Goal: Information Seeking & Learning: Learn about a topic

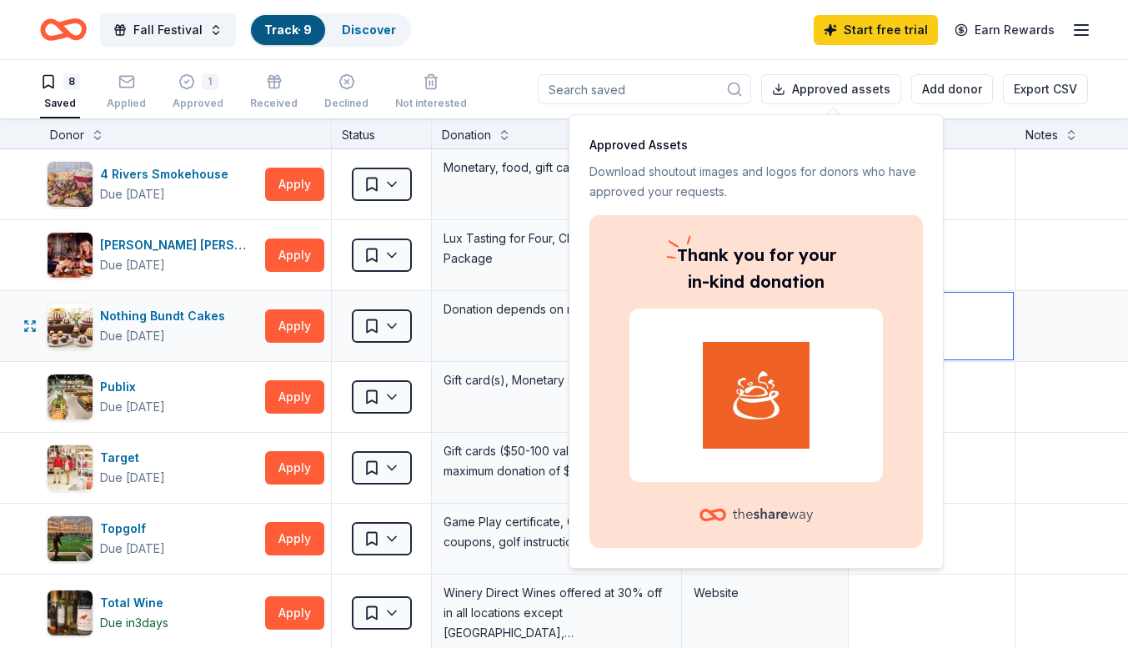
click at [980, 305] on textarea at bounding box center [931, 326] width 163 height 67
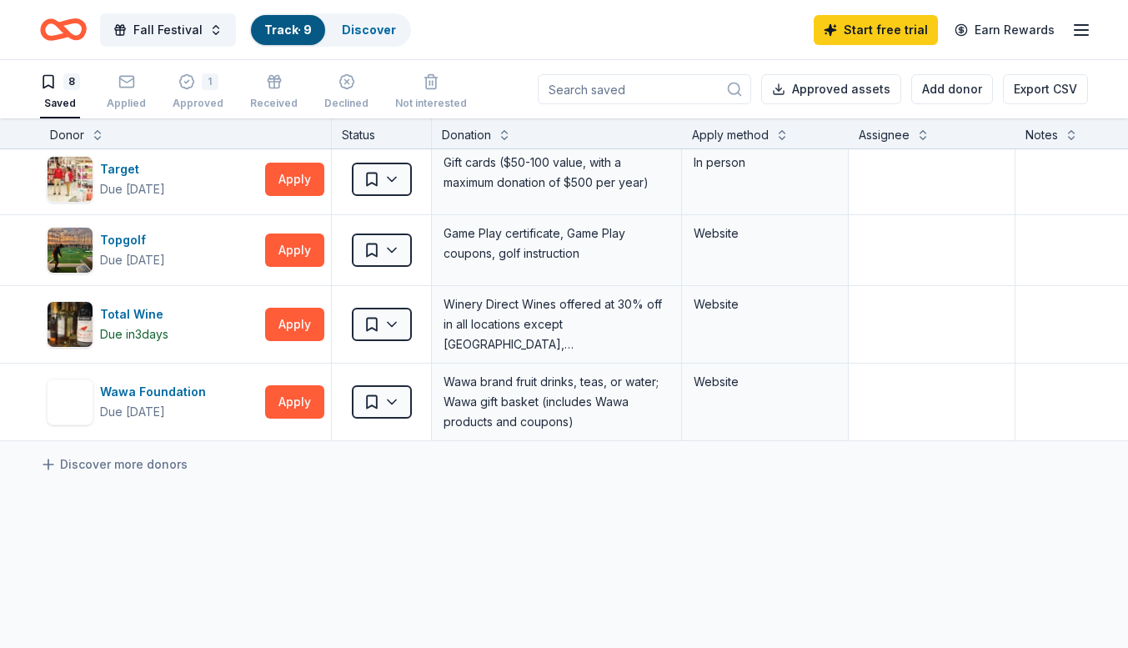
scroll to position [312, 0]
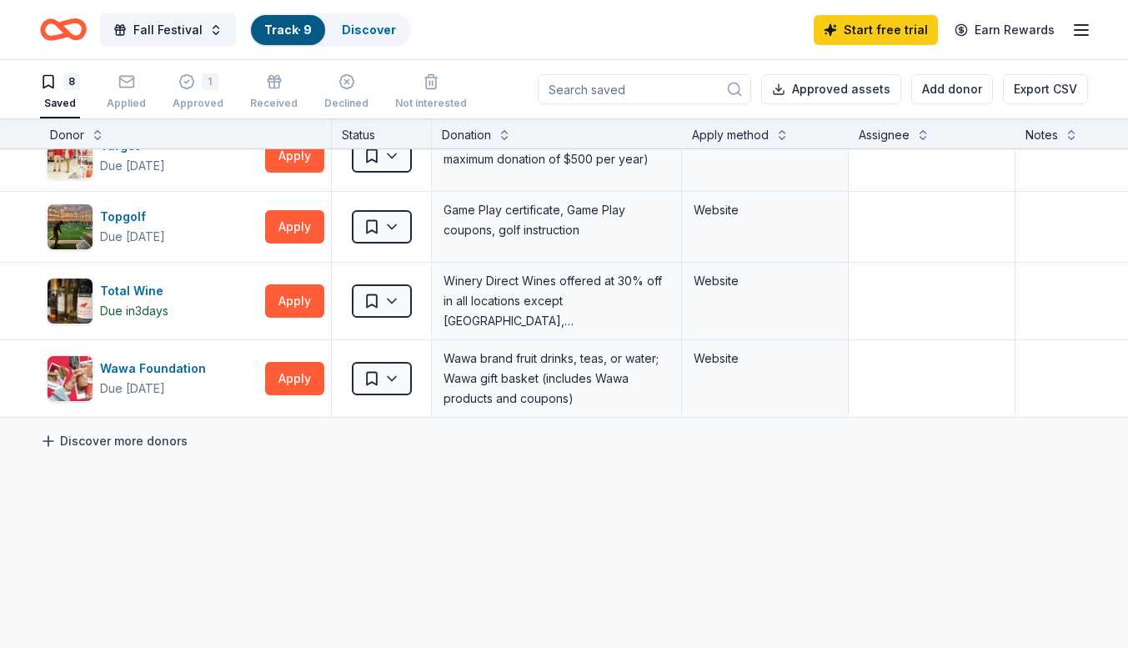
click at [142, 439] on link "Discover more donors" at bounding box center [114, 441] width 148 height 20
click at [129, 446] on link "Discover more donors" at bounding box center [114, 441] width 148 height 20
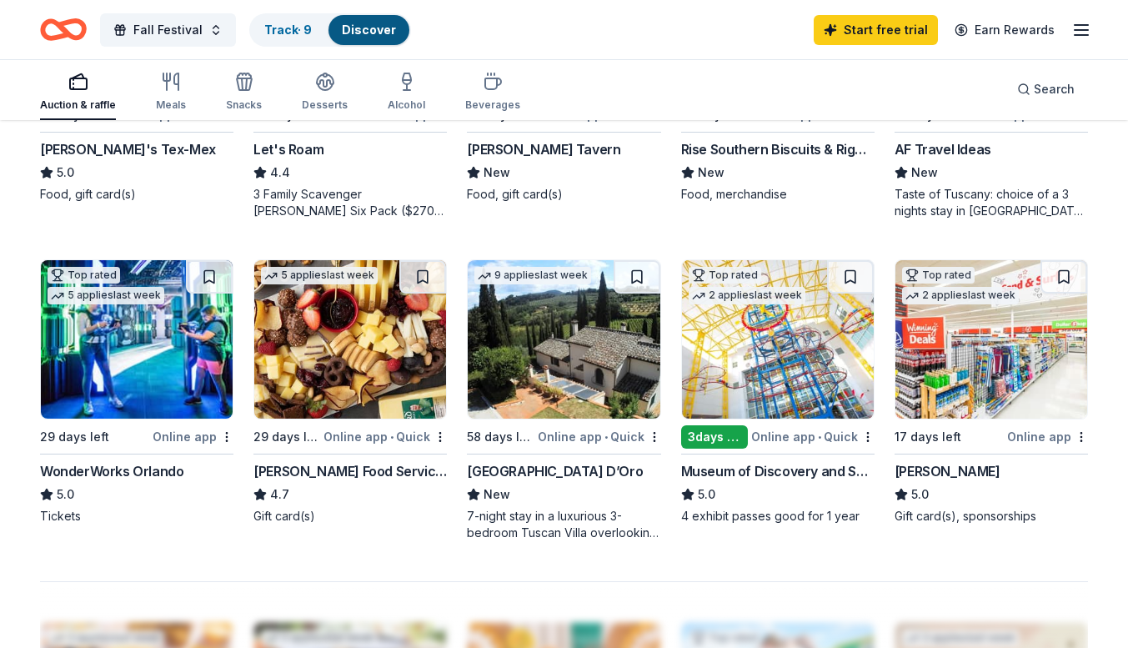
scroll to position [999, 0]
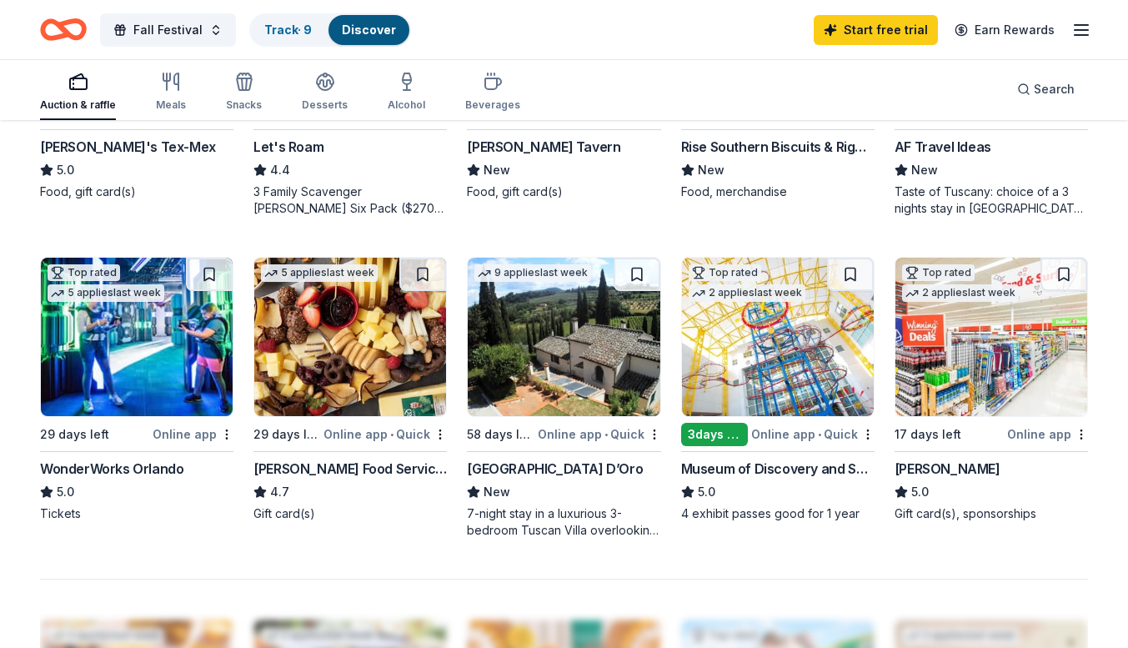
click at [639, 373] on img at bounding box center [564, 337] width 192 height 158
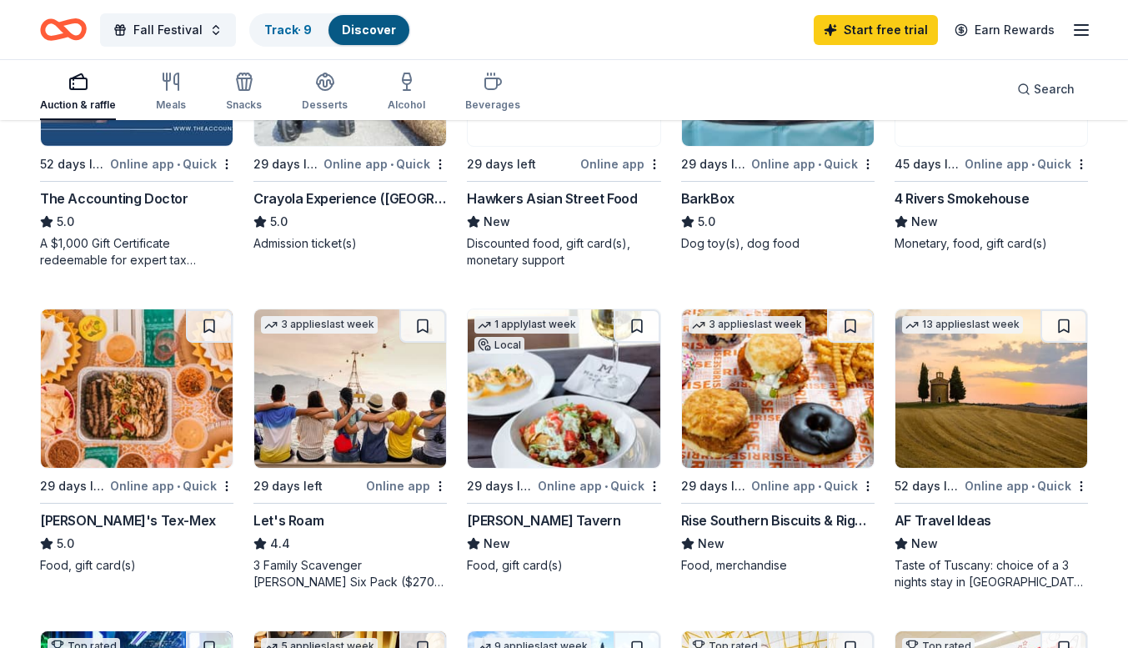
scroll to position [615, 0]
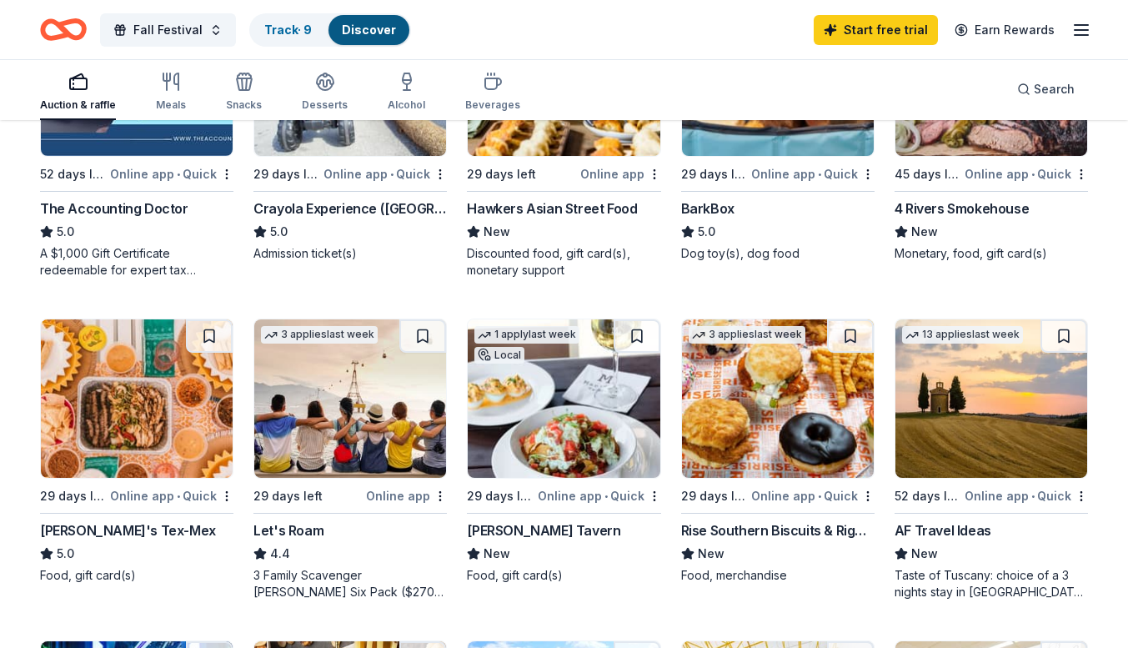
click at [172, 404] on img at bounding box center [137, 398] width 192 height 158
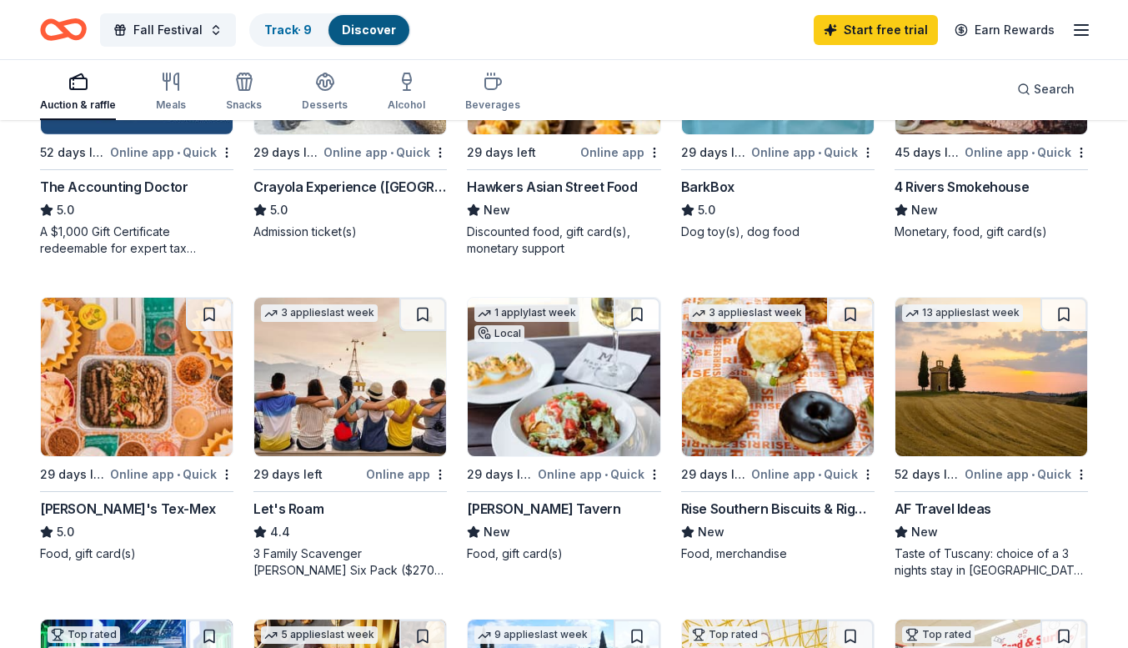
scroll to position [643, 0]
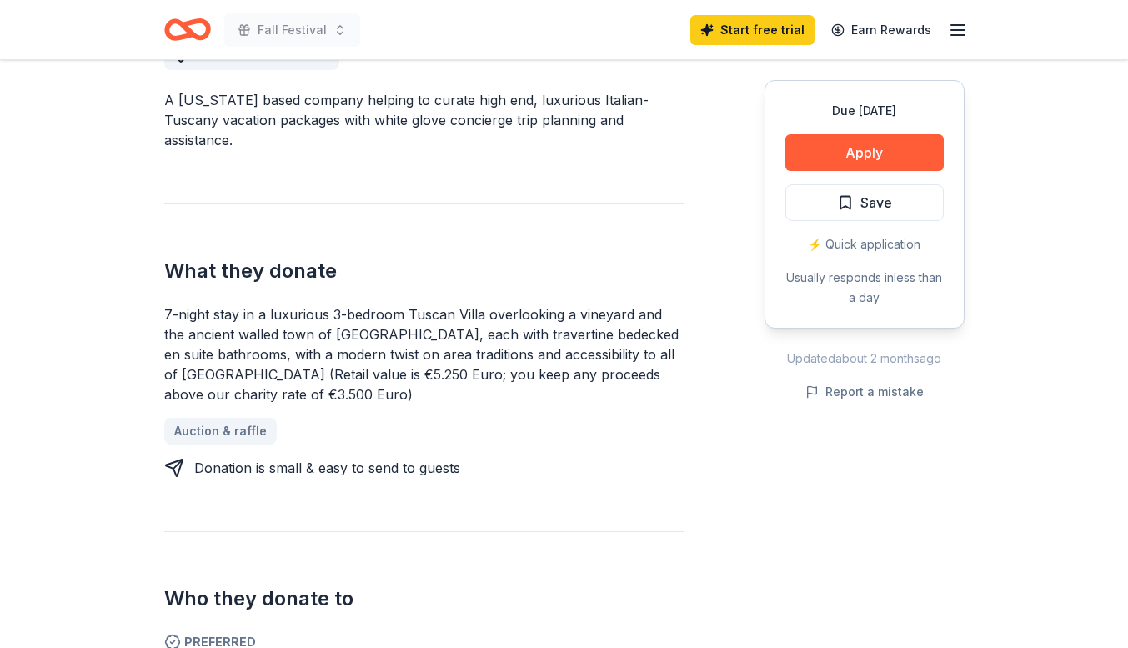
scroll to position [510, 0]
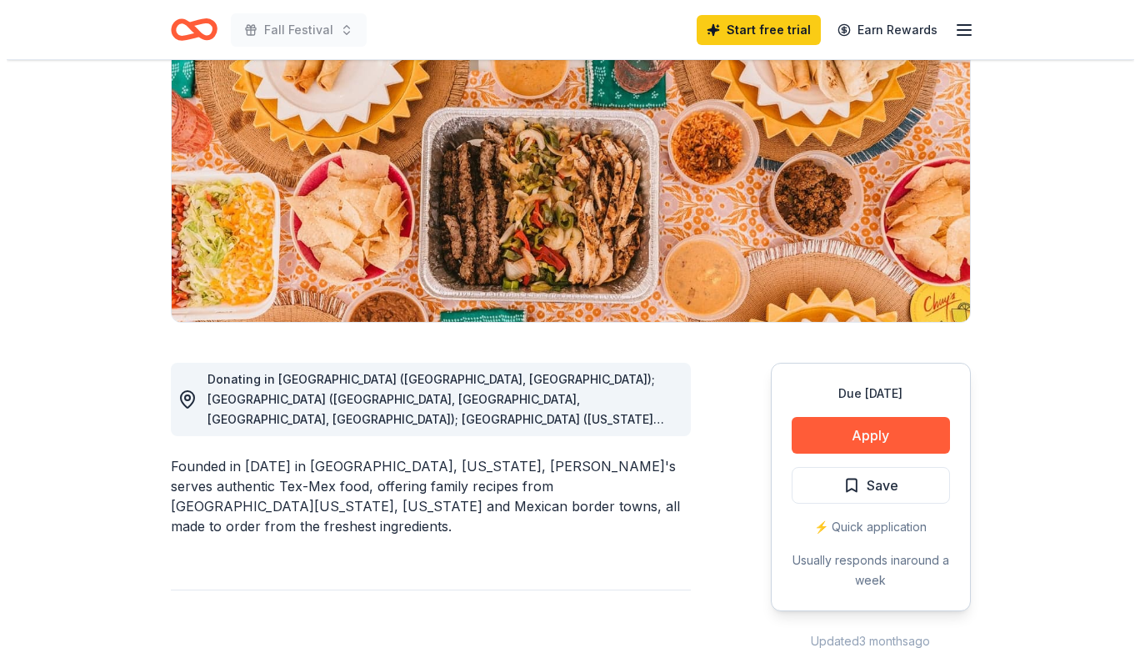
scroll to position [266, 0]
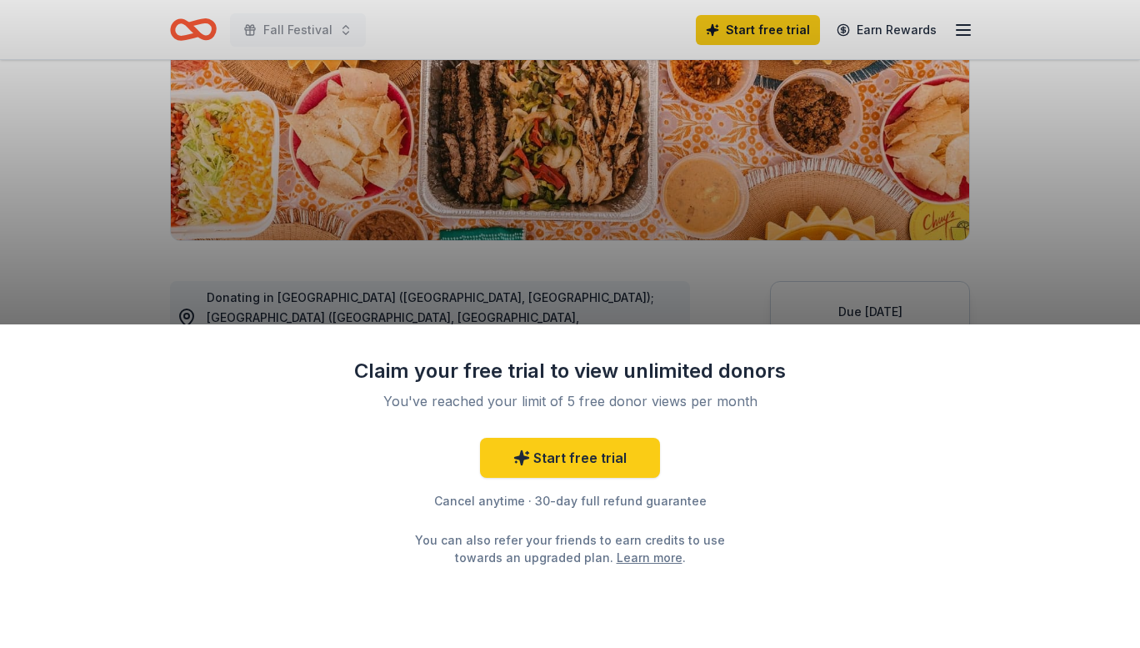
click at [1051, 193] on div "Claim your free trial to view unlimited donors You've reached your limit of 5 f…" at bounding box center [570, 324] width 1140 height 648
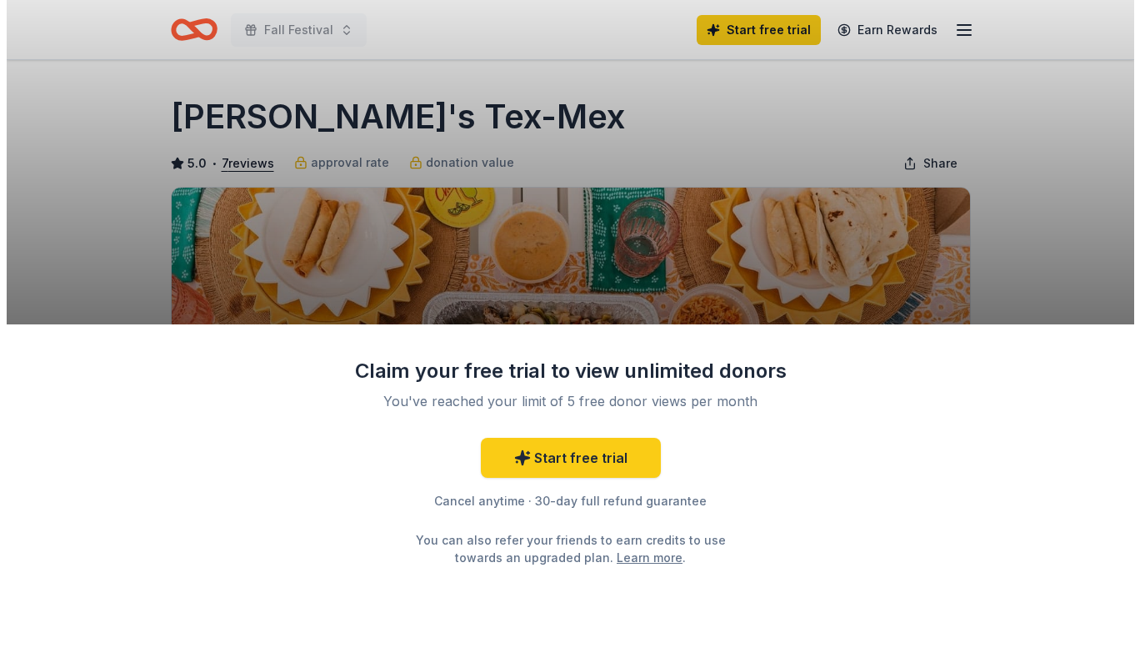
scroll to position [266, 0]
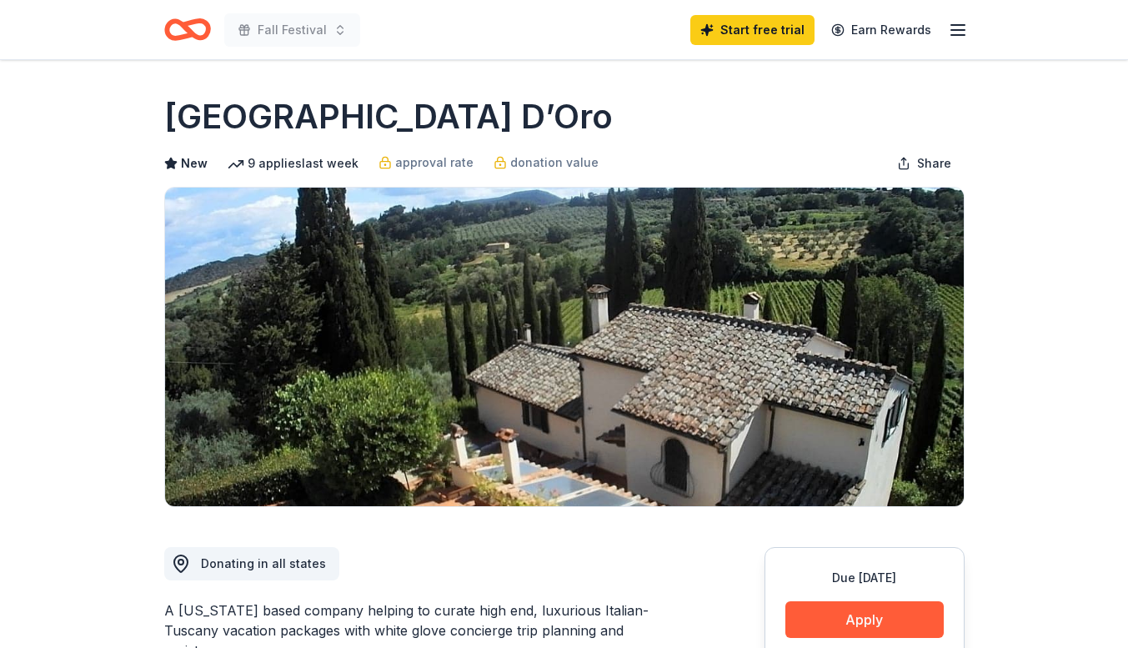
scroll to position [510, 0]
